Goal: Information Seeking & Learning: Learn about a topic

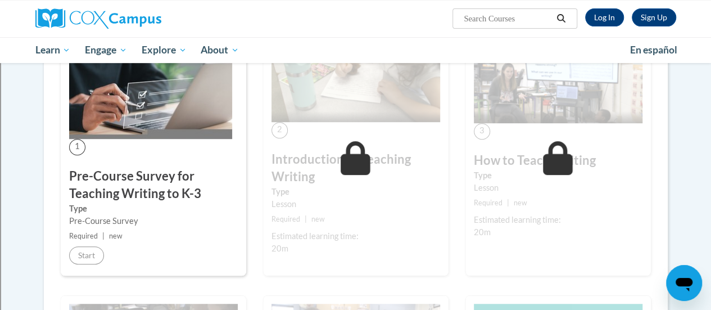
scroll to position [237, 0]
click at [94, 188] on h3 "Pre-Course Survey for Teaching Writing to K-3" at bounding box center [153, 184] width 169 height 35
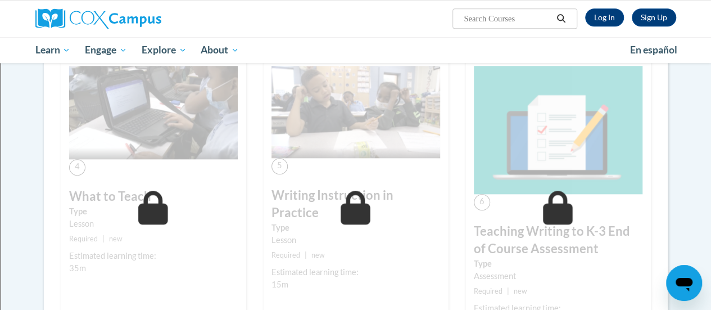
scroll to position [318, 0]
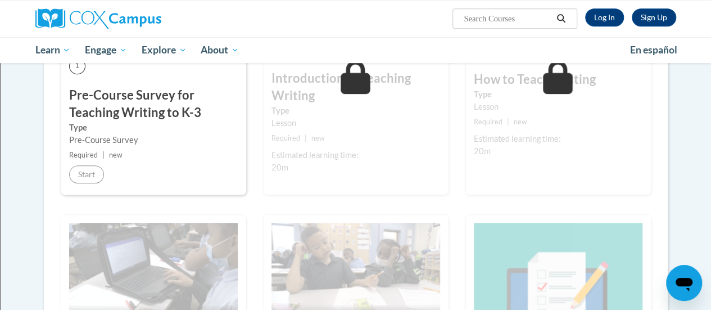
click at [319, 70] on h3 "Introduction to Teaching Writing" at bounding box center [356, 87] width 169 height 35
click at [333, 106] on label "Type" at bounding box center [356, 111] width 169 height 12
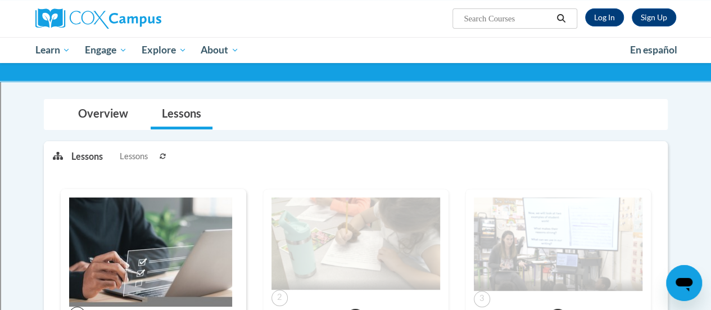
scroll to position [69, 0]
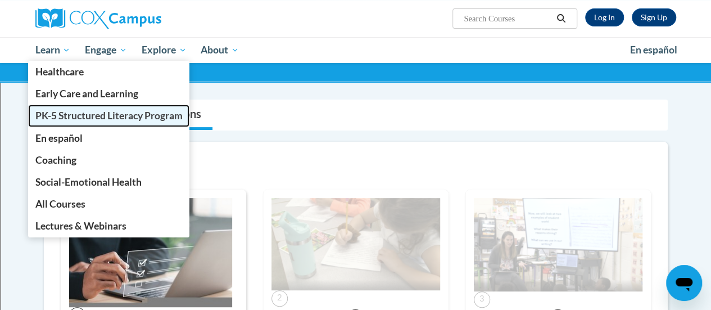
click at [59, 108] on link "PK-5 Structured Literacy Program" at bounding box center [109, 116] width 162 height 22
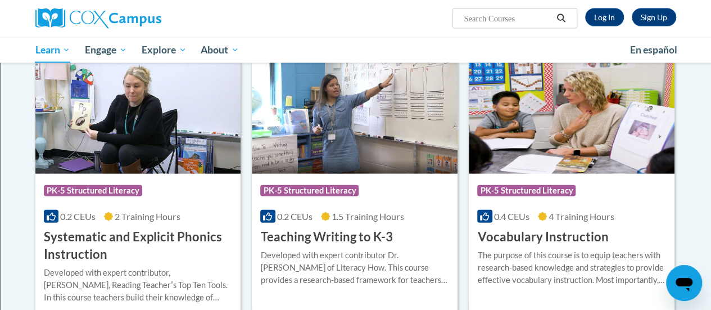
scroll to position [1308, 0]
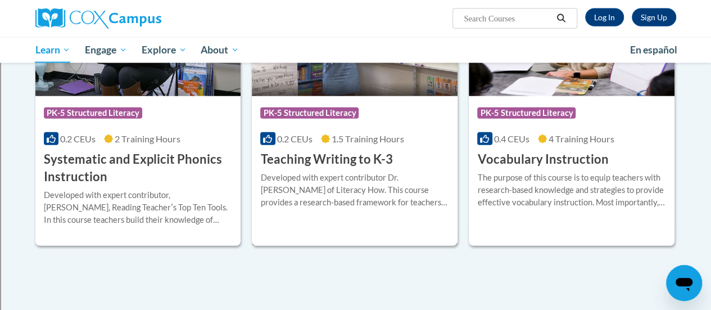
click at [337, 165] on h3 "Teaching Writing to K-3" at bounding box center [326, 159] width 132 height 17
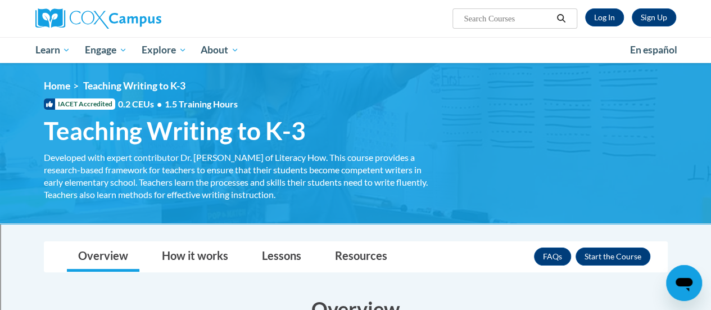
scroll to position [74, 0]
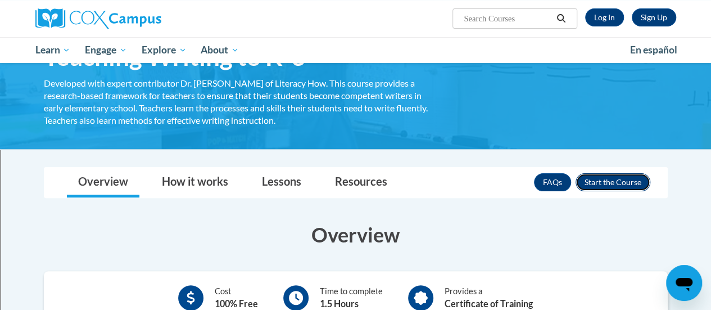
click at [616, 182] on button "Enroll" at bounding box center [613, 182] width 75 height 18
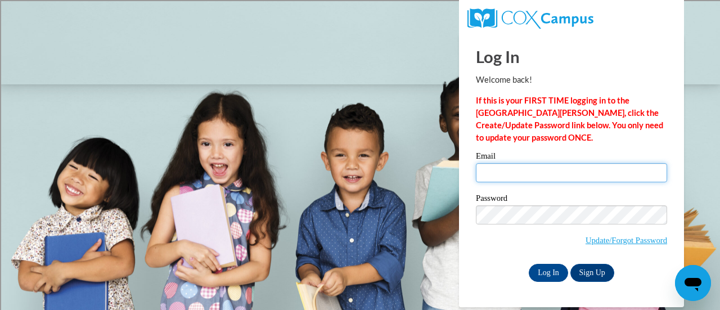
type input "donna.rivers@rusd.org"
click at [612, 175] on input "donna.rivers@rusd.org" at bounding box center [571, 172] width 191 height 19
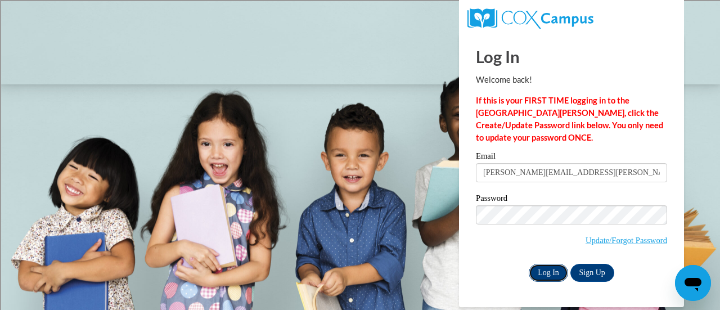
click at [549, 272] on input "Log In" at bounding box center [548, 273] width 39 height 18
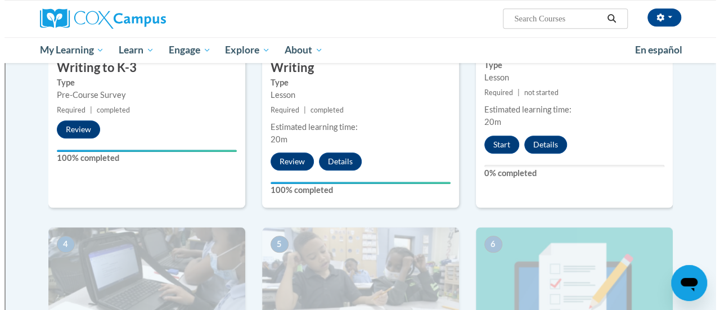
scroll to position [376, 0]
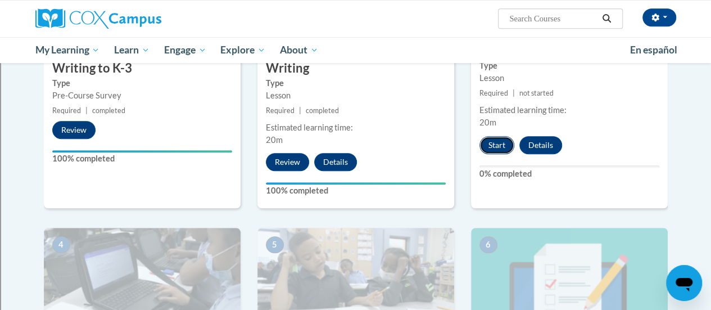
click at [495, 142] on button "Start" at bounding box center [497, 145] width 35 height 18
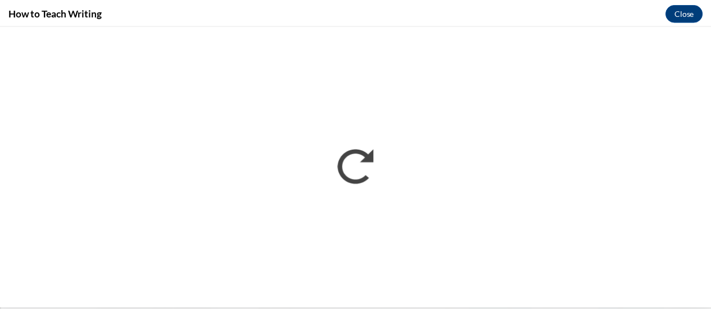
scroll to position [0, 0]
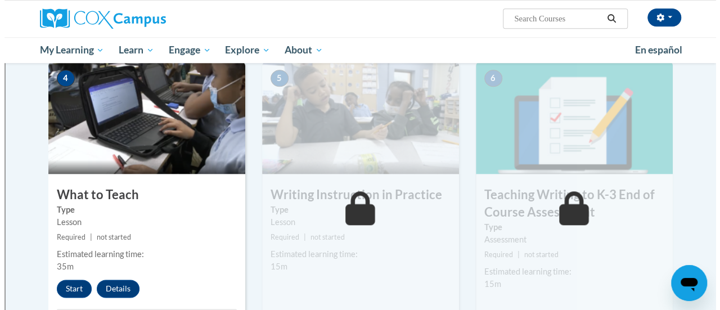
scroll to position [613, 0]
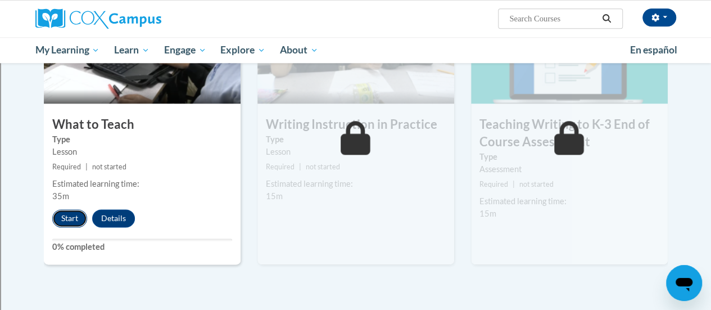
click at [67, 218] on button "Start" at bounding box center [69, 218] width 35 height 18
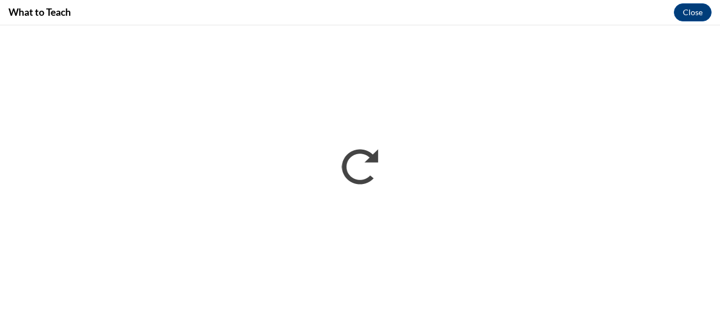
scroll to position [0, 0]
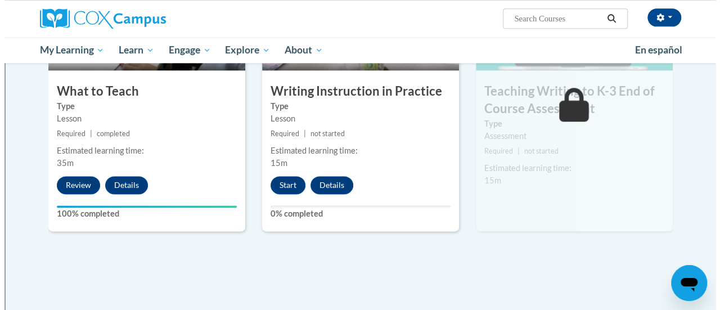
scroll to position [647, 0]
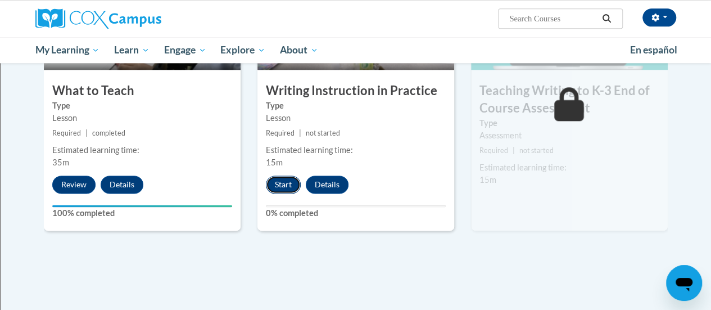
click at [286, 184] on button "Start" at bounding box center [283, 184] width 35 height 18
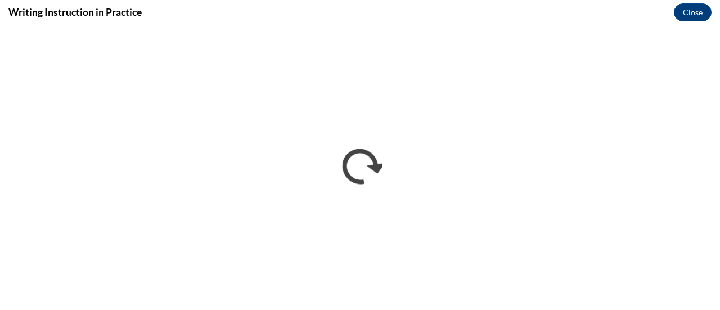
scroll to position [0, 0]
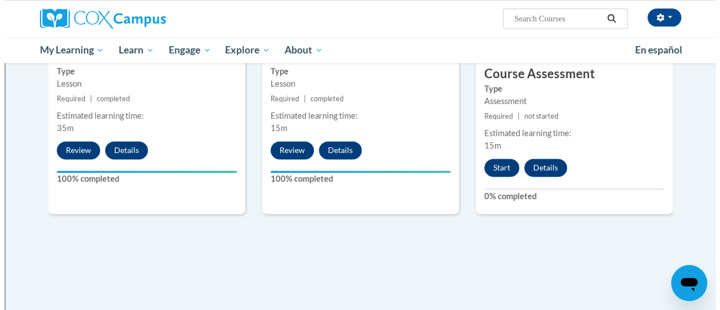
scroll to position [683, 0]
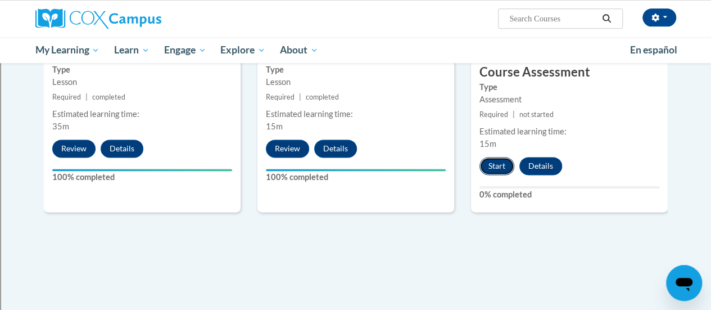
click at [499, 171] on button "Start" at bounding box center [497, 166] width 35 height 18
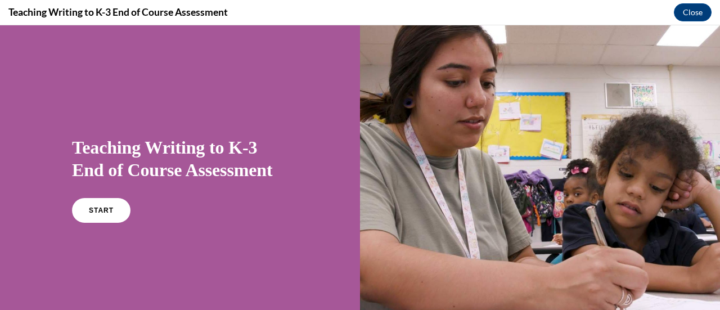
scroll to position [0, 0]
click at [112, 206] on link "START" at bounding box center [100, 210] width 61 height 26
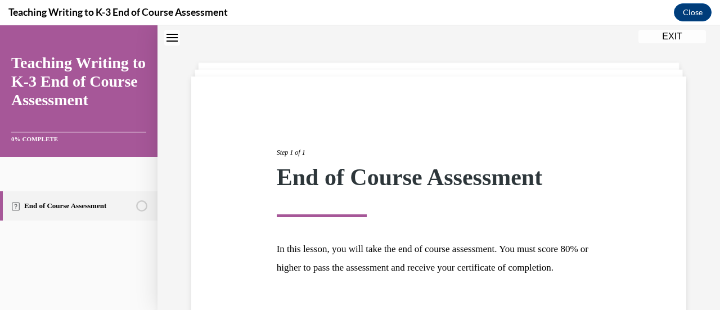
scroll to position [132, 0]
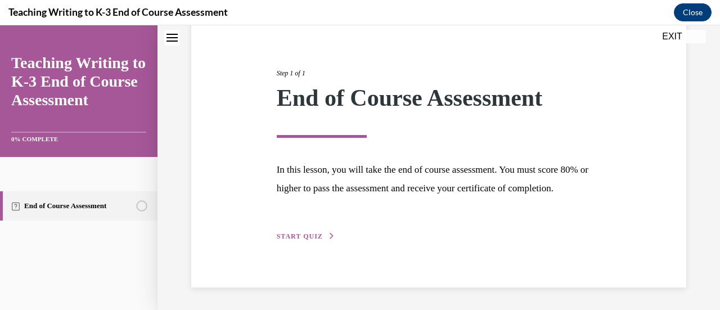
click at [313, 239] on span "START QUIZ" at bounding box center [300, 236] width 46 height 8
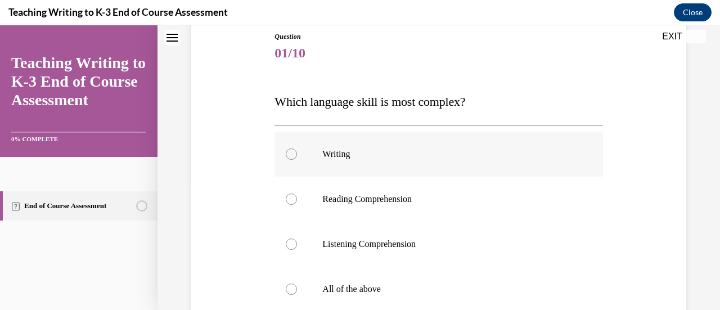
click at [296, 160] on label "Writing" at bounding box center [438, 154] width 328 height 45
click at [296, 160] on input "Writing" at bounding box center [291, 153] width 11 height 11
radio input "true"
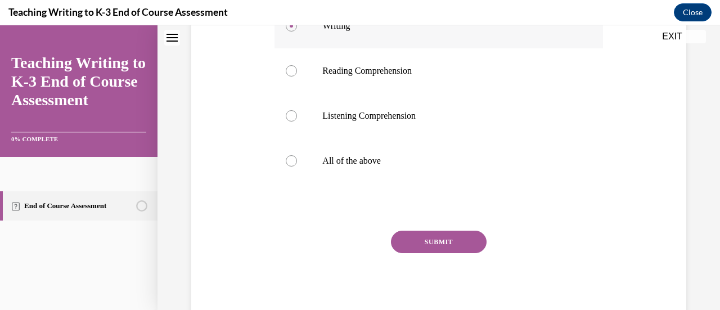
scroll to position [274, 0]
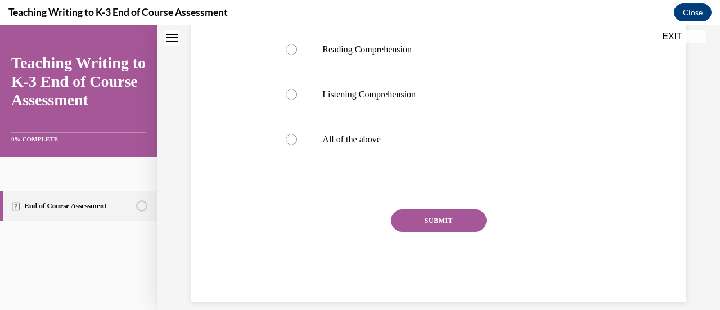
click at [442, 223] on button "SUBMIT" at bounding box center [439, 220] width 96 height 22
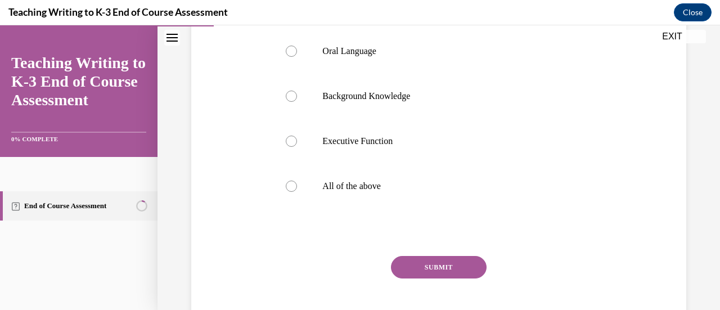
scroll to position [228, 0]
click at [288, 186] on div at bounding box center [291, 185] width 11 height 11
click at [288, 186] on input "All of the above" at bounding box center [291, 185] width 11 height 11
radio input "true"
click at [431, 272] on button "SUBMIT" at bounding box center [439, 266] width 96 height 22
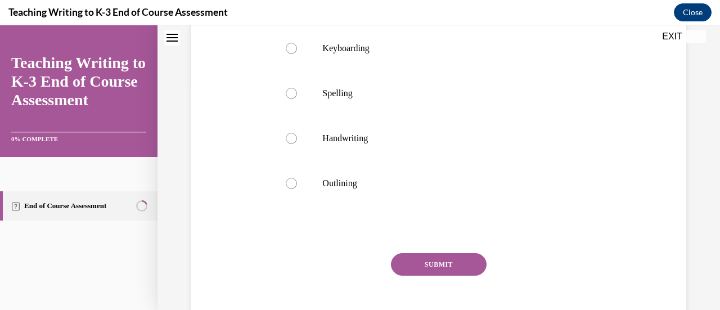
click at [431, 54] on p "Keyboarding" at bounding box center [448, 48] width 252 height 11
click at [297, 54] on input "Keyboarding" at bounding box center [291, 48] width 11 height 11
radio input "true"
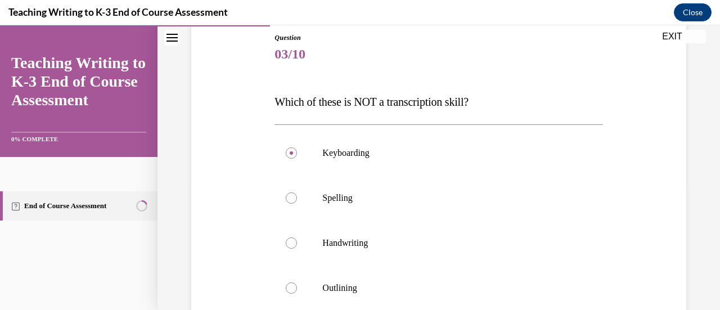
scroll to position [138, 0]
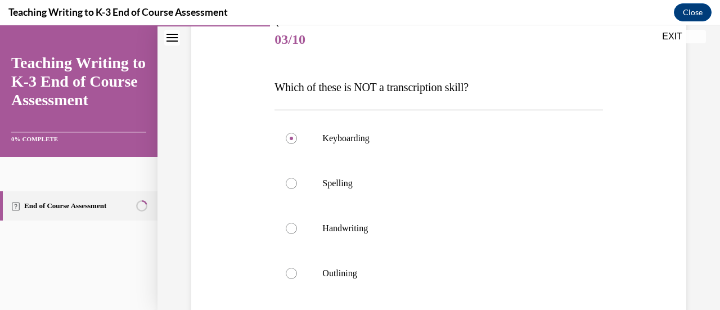
click at [431, 272] on p "Outlining" at bounding box center [448, 273] width 252 height 11
click at [297, 272] on input "Outlining" at bounding box center [291, 273] width 11 height 11
radio input "true"
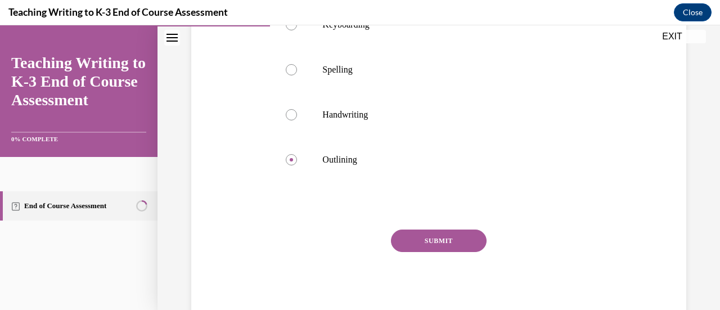
scroll to position [265, 0]
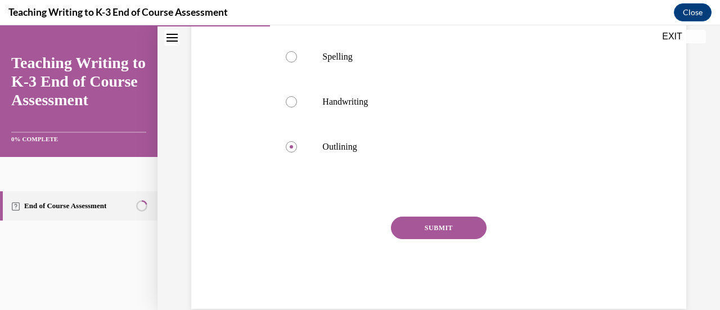
click at [433, 223] on button "SUBMIT" at bounding box center [439, 227] width 96 height 22
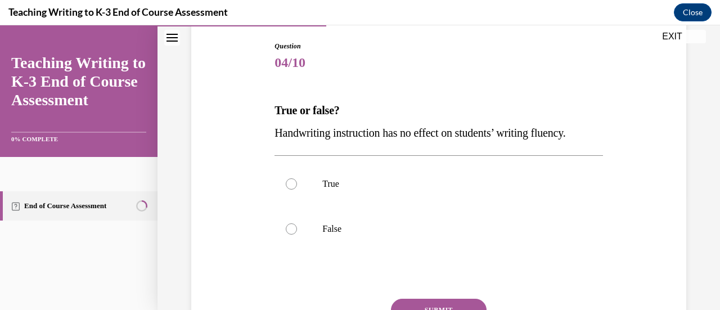
scroll to position [116, 0]
click at [355, 224] on p "False" at bounding box center [448, 228] width 252 height 11
click at [297, 224] on input "False" at bounding box center [291, 228] width 11 height 11
radio input "true"
click at [439, 296] on div "Question 04/10 True or false? Handwriting instruction has no effect on students…" at bounding box center [438, 215] width 328 height 350
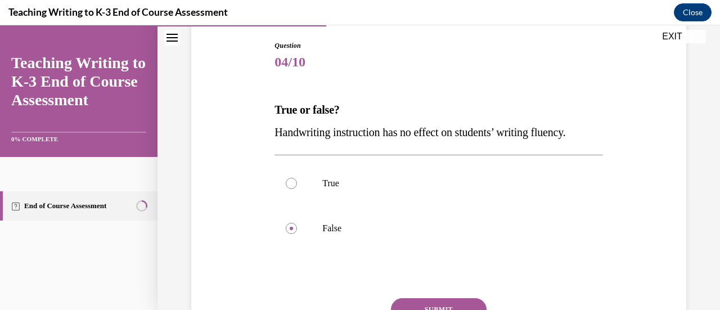
click at [441, 301] on button "SUBMIT" at bounding box center [439, 309] width 96 height 22
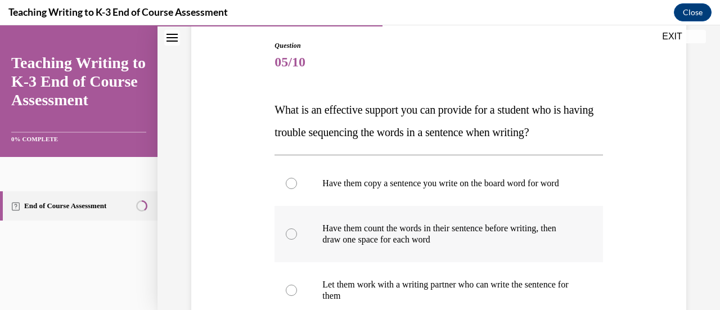
click at [308, 247] on label "Have them count the words in their sentence before writing, then draw one space…" at bounding box center [438, 234] width 328 height 56
click at [297, 240] on input "Have them count the words in their sentence before writing, then draw one space…" at bounding box center [291, 233] width 11 height 11
radio input "true"
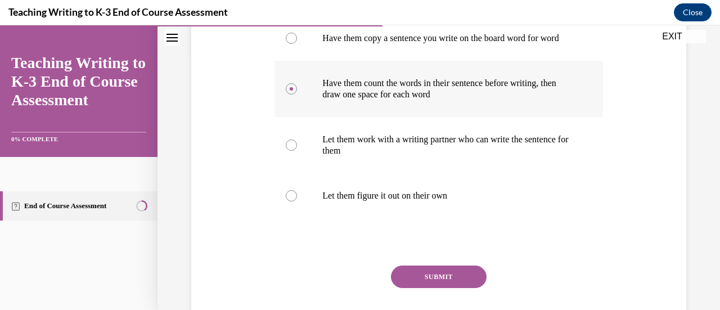
scroll to position [267, 0]
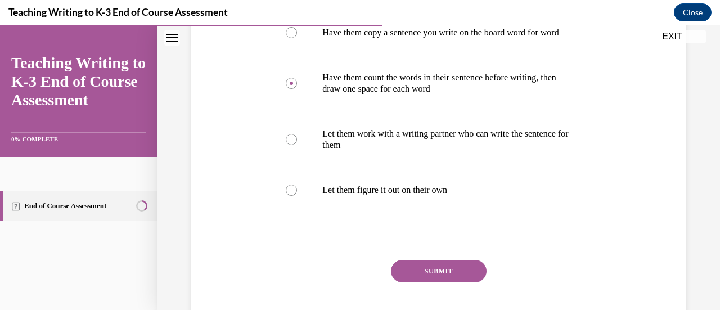
click at [427, 282] on button "SUBMIT" at bounding box center [439, 271] width 96 height 22
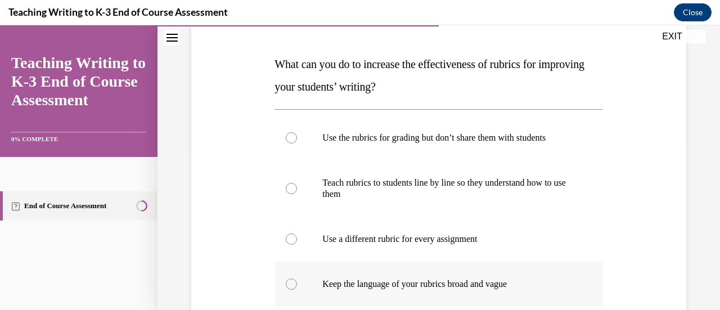
scroll to position [161, 0]
click at [380, 216] on label "Teach rubrics to students line by line so they understand how to use them" at bounding box center [438, 189] width 328 height 56
click at [297, 195] on input "Teach rubrics to students line by line so they understand how to use them" at bounding box center [291, 188] width 11 height 11
radio input "true"
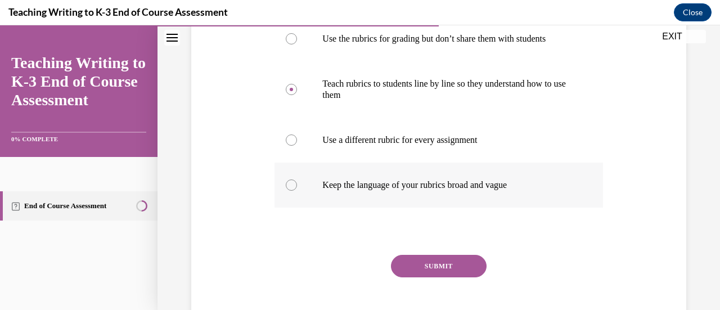
scroll to position [281, 0]
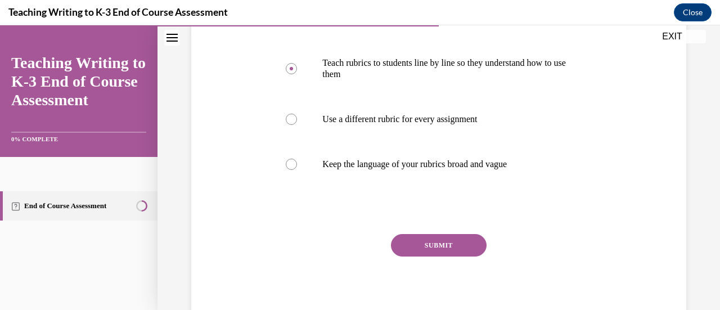
click at [413, 245] on button "SUBMIT" at bounding box center [439, 245] width 96 height 22
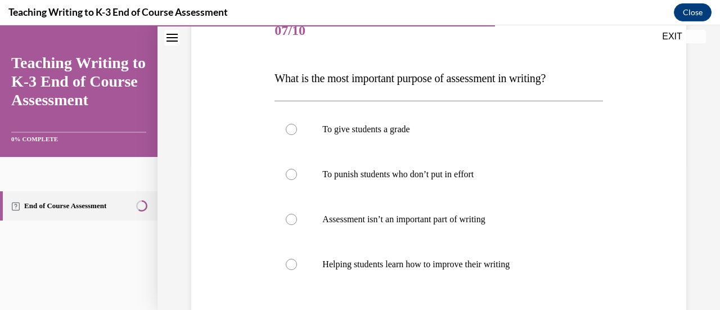
scroll to position [148, 0]
click at [412, 244] on label "Helping students learn how to improve their writing" at bounding box center [438, 263] width 328 height 45
click at [297, 258] on input "Helping students learn how to improve their writing" at bounding box center [291, 263] width 11 height 11
radio input "true"
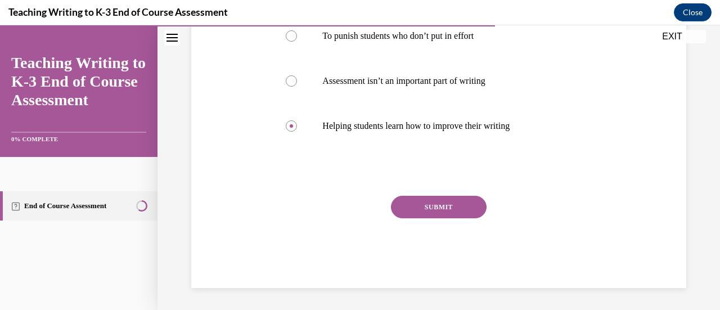
click at [417, 205] on button "SUBMIT" at bounding box center [439, 207] width 96 height 22
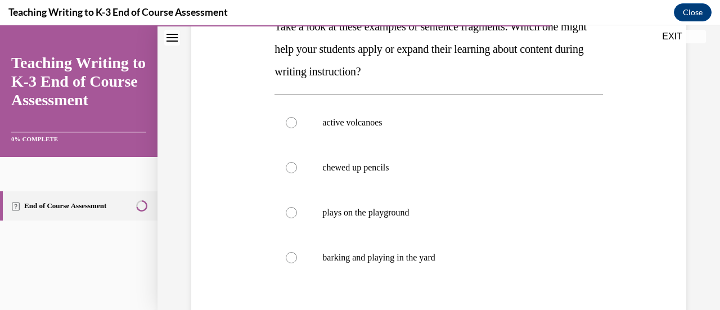
scroll to position [200, 0]
click at [401, 254] on p "barking and playing in the yard" at bounding box center [448, 256] width 252 height 11
click at [297, 254] on input "barking and playing in the yard" at bounding box center [291, 256] width 11 height 11
radio input "true"
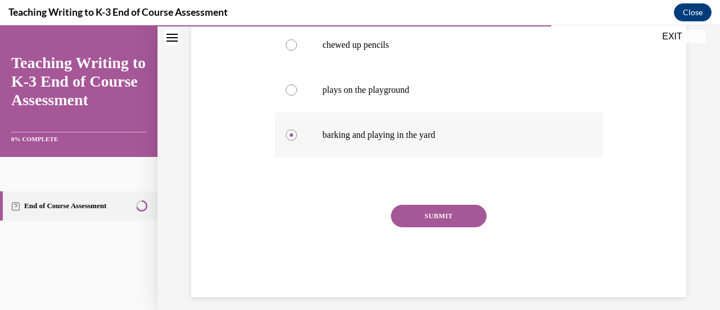
scroll to position [322, 0]
click at [409, 222] on button "SUBMIT" at bounding box center [439, 215] width 96 height 22
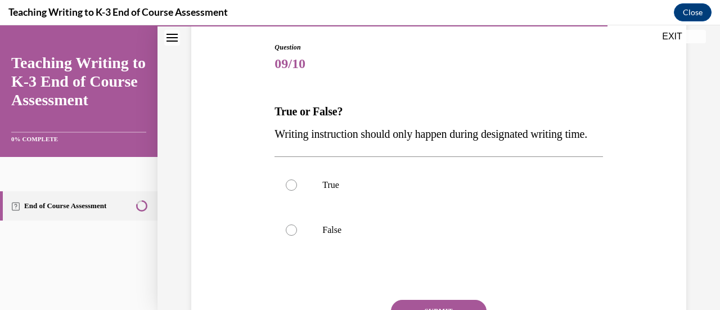
scroll to position [115, 0]
click at [313, 252] on label "False" at bounding box center [438, 229] width 328 height 45
click at [297, 235] on input "False" at bounding box center [291, 229] width 11 height 11
radio input "true"
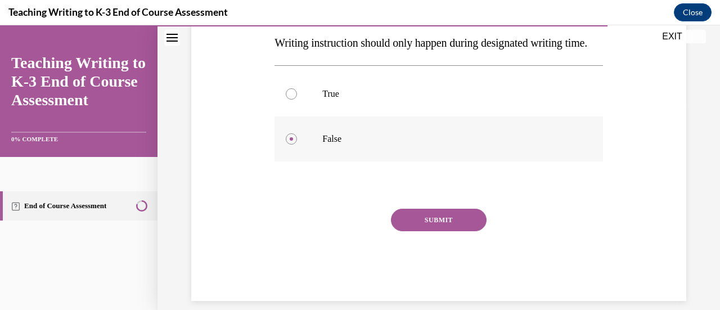
scroll to position [241, 0]
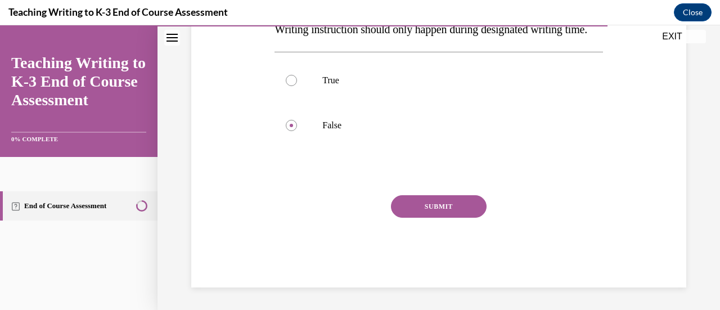
click at [406, 206] on button "SUBMIT" at bounding box center [439, 206] width 96 height 22
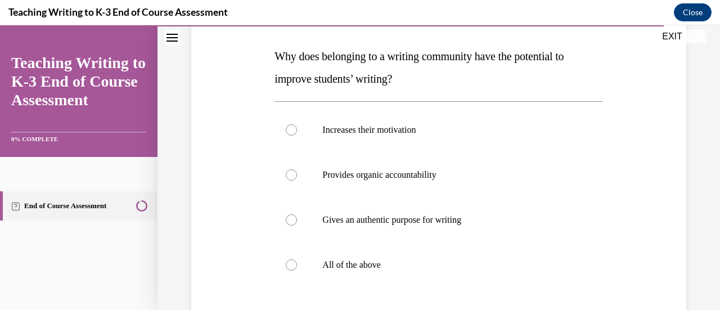
scroll to position [233, 0]
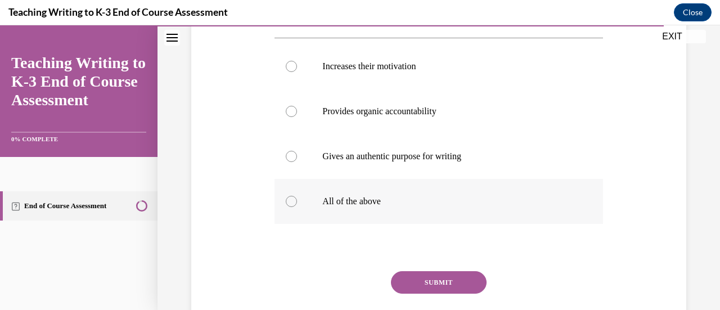
click at [404, 206] on p "All of the above" at bounding box center [448, 201] width 252 height 11
click at [297, 206] on input "All of the above" at bounding box center [291, 201] width 11 height 11
radio input "true"
click at [433, 281] on button "SUBMIT" at bounding box center [439, 282] width 96 height 22
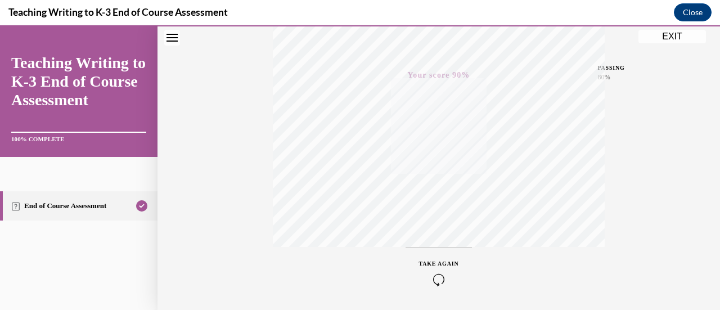
scroll to position [291, 0]
click at [674, 44] on div "Quiz Results PASSING 80% Your score 90% Passed PASSING 80% Your score Your scor…" at bounding box center [438, 39] width 562 height 541
click at [674, 38] on button "EXIT" at bounding box center [671, 36] width 67 height 13
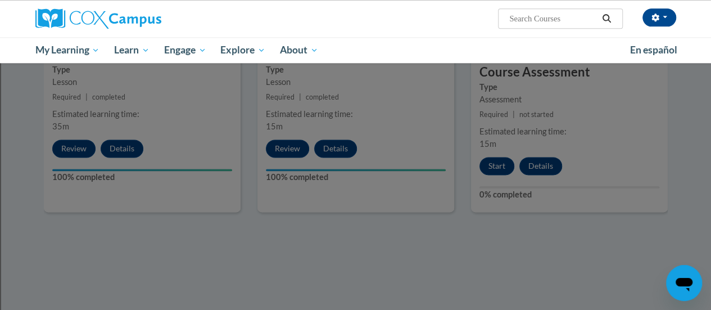
click at [502, 166] on div at bounding box center [355, 155] width 711 height 310
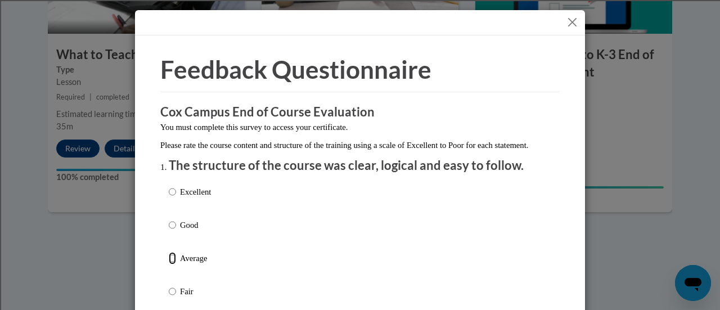
click at [169, 264] on input "Average" at bounding box center [172, 258] width 7 height 12
radio input "true"
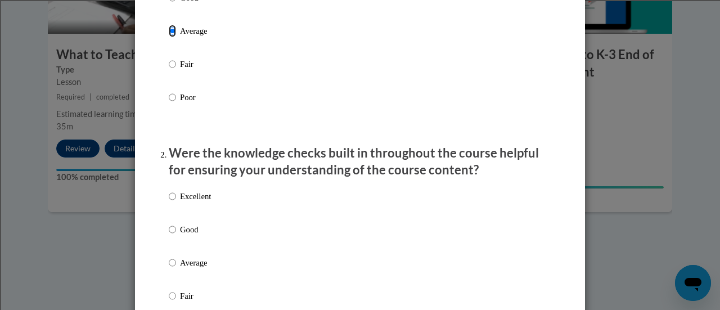
scroll to position [246, 0]
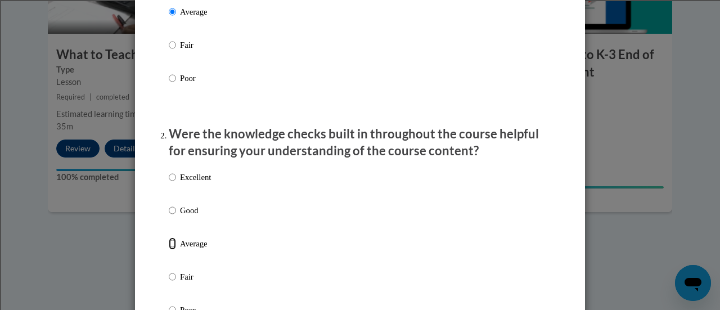
click at [169, 250] on input "Average" at bounding box center [172, 243] width 7 height 12
radio input "true"
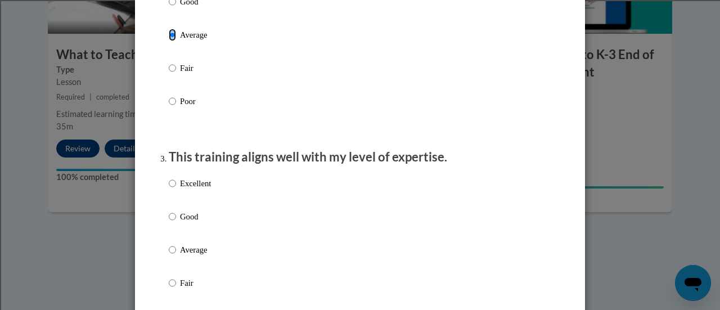
scroll to position [494, 0]
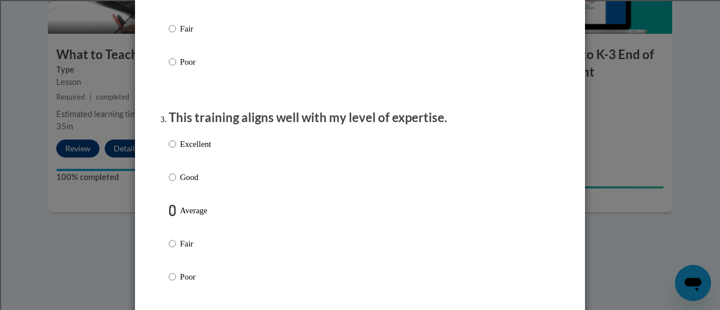
click at [169, 216] on input "Average" at bounding box center [172, 210] width 7 height 12
radio input "true"
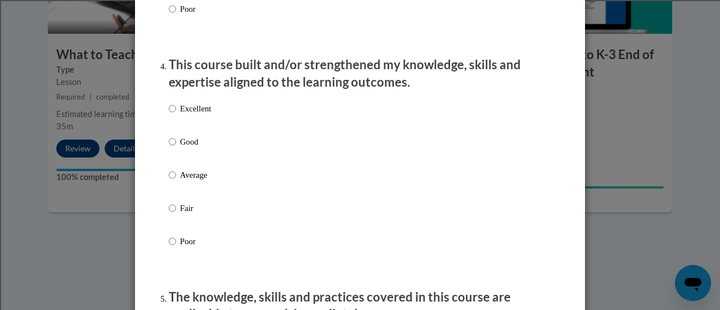
scroll to position [781, 0]
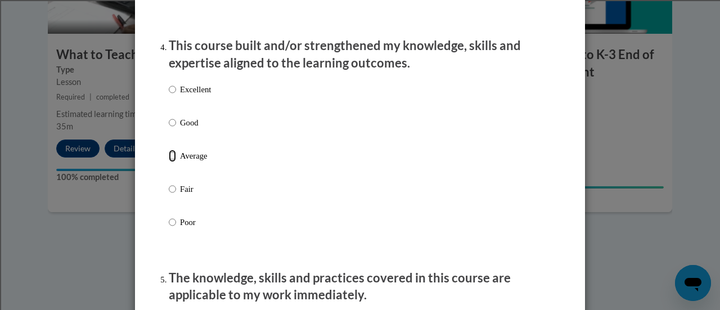
click at [169, 162] on input "Average" at bounding box center [172, 156] width 7 height 12
radio input "true"
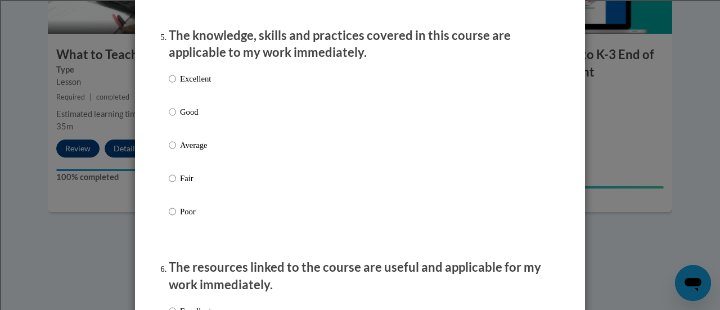
scroll to position [1024, 0]
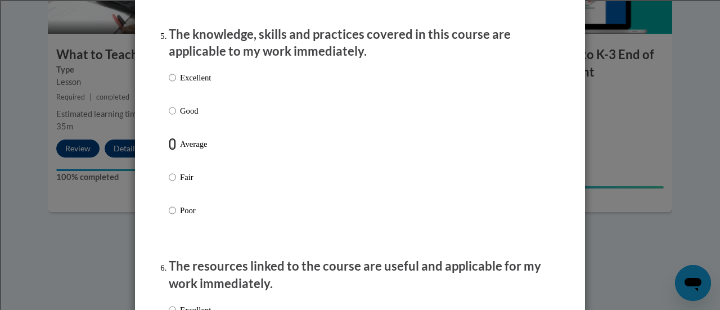
click at [169, 150] on input "Average" at bounding box center [172, 144] width 7 height 12
radio input "true"
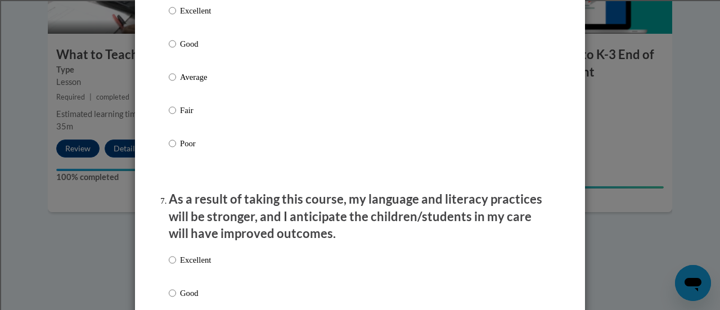
scroll to position [1326, 0]
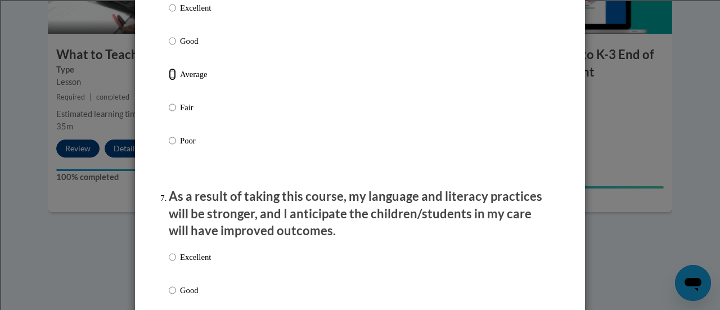
click at [169, 80] on input "Average" at bounding box center [172, 74] width 7 height 12
radio input "true"
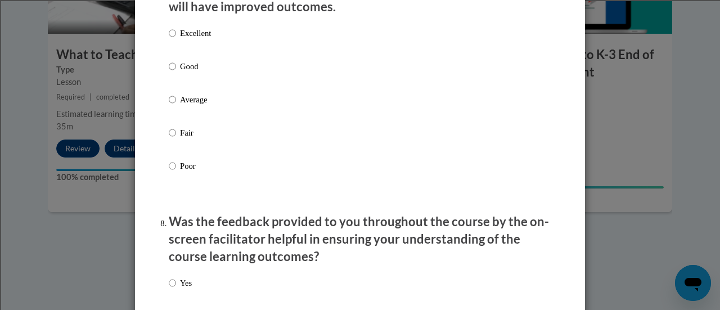
scroll to position [1560, 0]
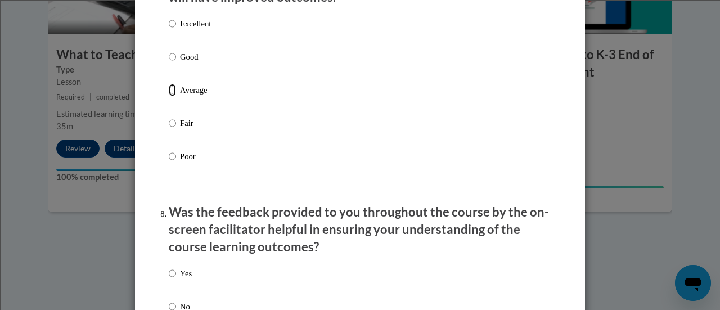
click at [169, 96] on input "Average" at bounding box center [172, 90] width 7 height 12
radio input "true"
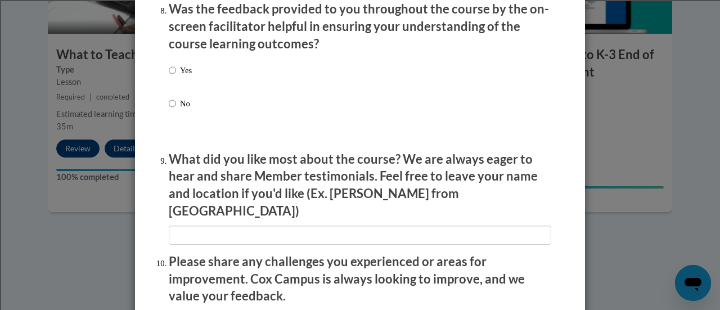
scroll to position [1783, 0]
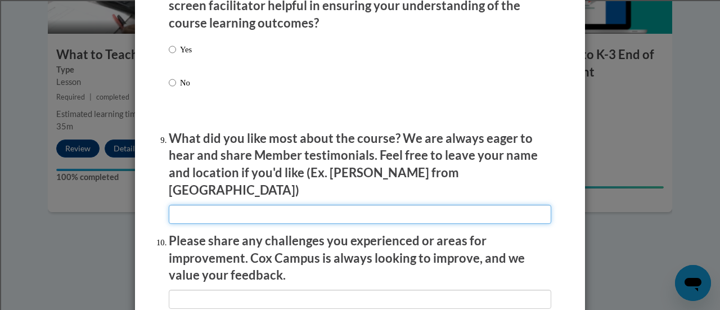
click at [286, 205] on input "textbox" at bounding box center [360, 214] width 382 height 19
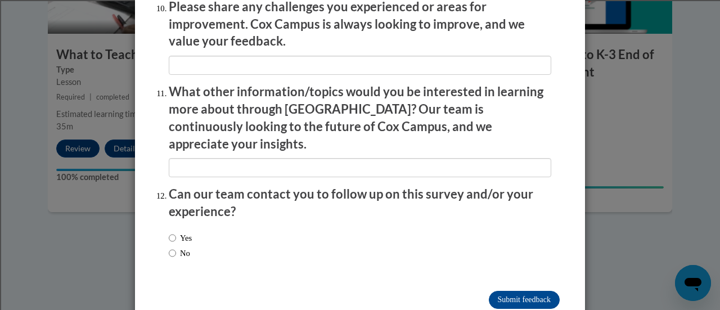
scroll to position [2018, 0]
type input "Resources"
click at [169, 246] on input "No" at bounding box center [172, 252] width 7 height 12
radio input "true"
click at [499, 290] on input "Submit feedback" at bounding box center [524, 299] width 71 height 18
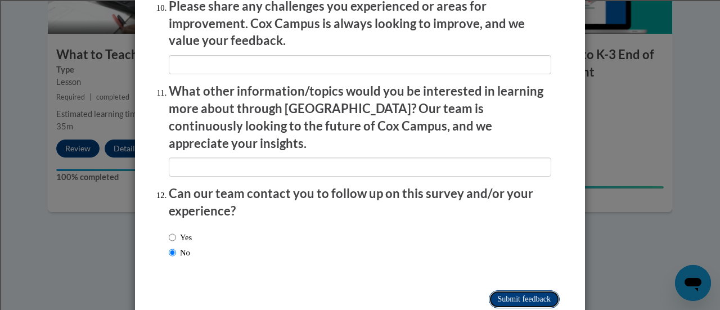
click at [499, 290] on input "Submitting" at bounding box center [524, 299] width 71 height 18
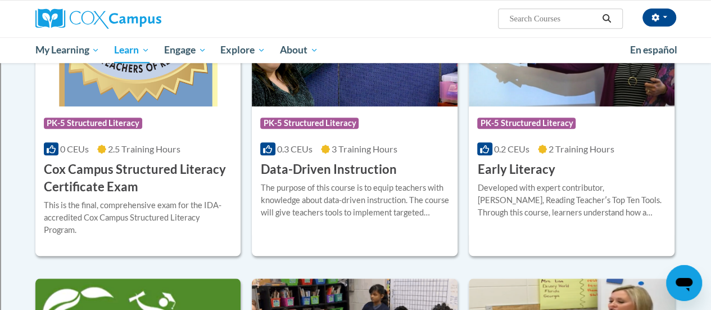
scroll to position [438, 0]
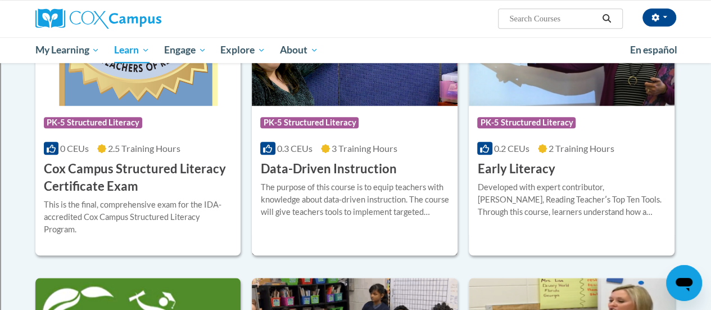
click at [345, 188] on div "The purpose of this course is to equip teachers with knowledge about data-drive…" at bounding box center [354, 199] width 189 height 37
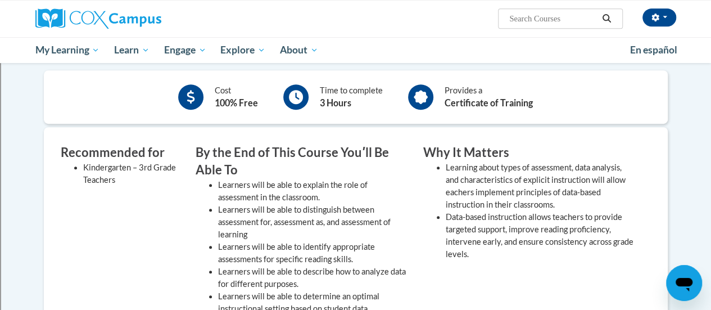
scroll to position [263, 0]
